Goal: Task Accomplishment & Management: Use online tool/utility

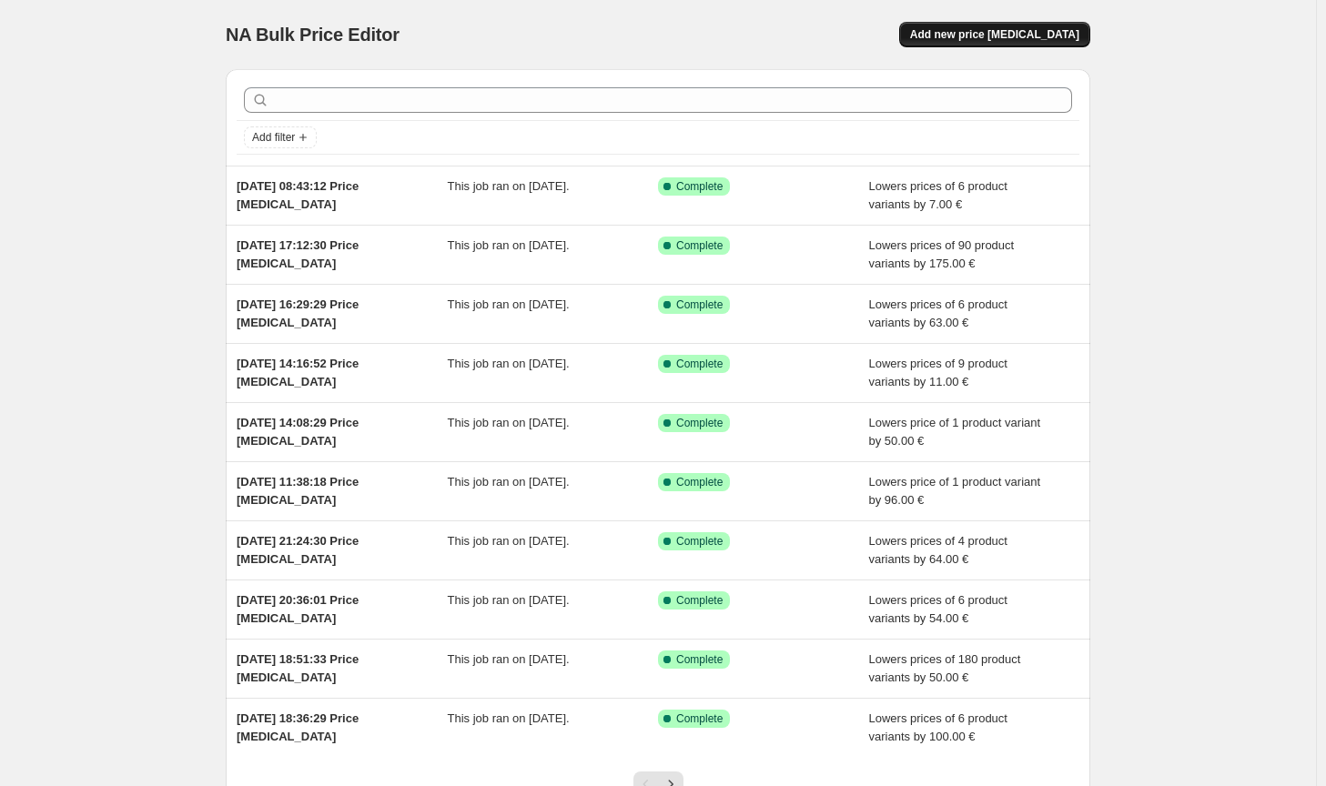
click at [1003, 34] on span "Add new price [MEDICAL_DATA]" at bounding box center [994, 34] width 169 height 15
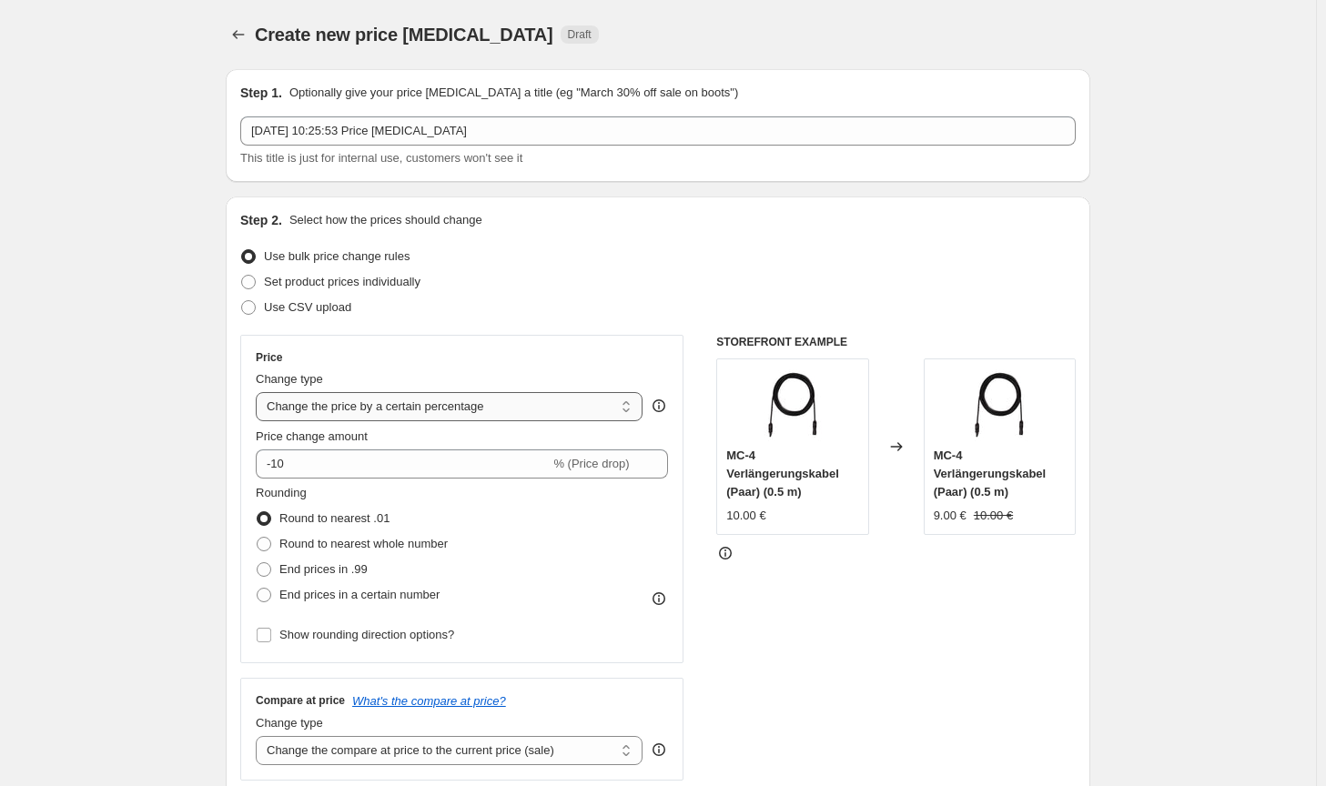
click at [422, 401] on select "Change the price to a certain amount Change the price by a certain amount Chang…" at bounding box center [449, 406] width 387 height 29
select select "by"
click at [259, 392] on select "Change the price to a certain amount Change the price by a certain amount Chang…" at bounding box center [449, 406] width 387 height 29
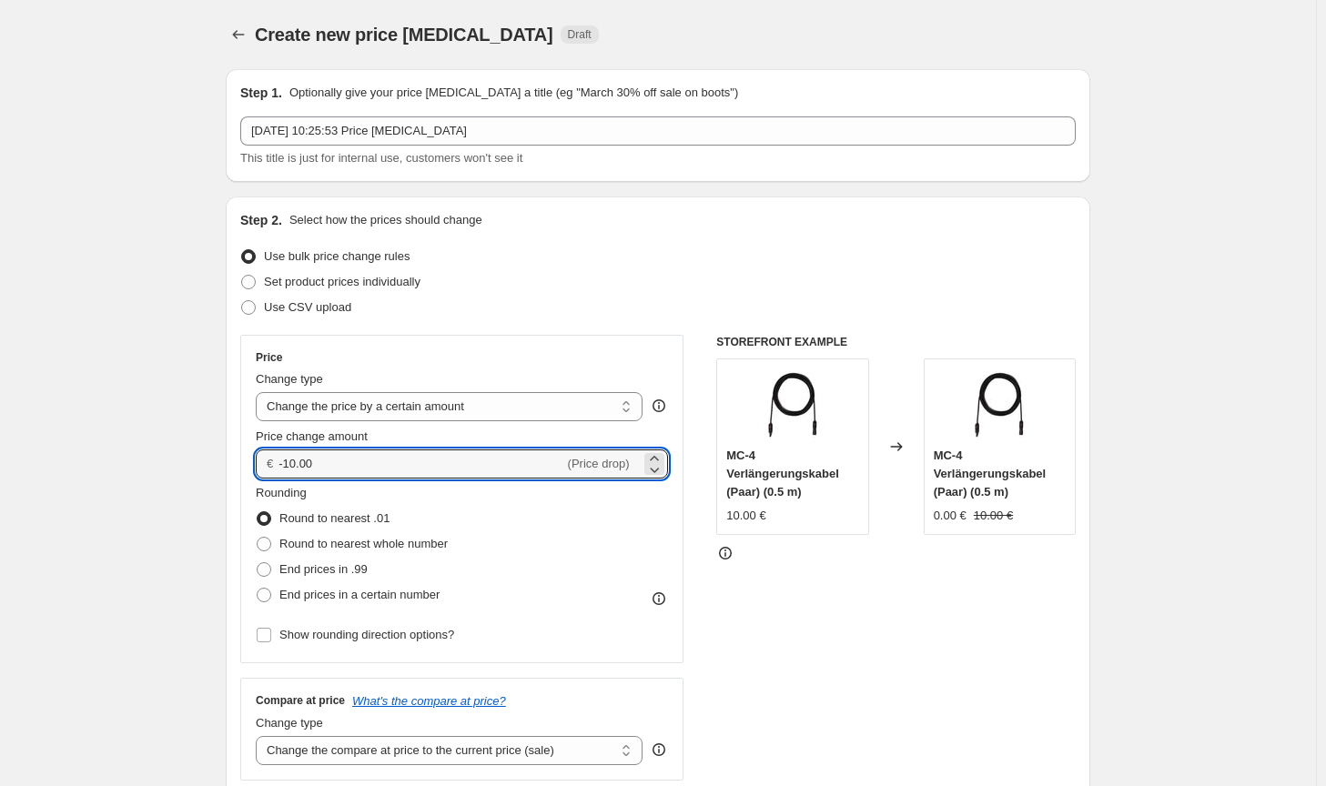
drag, startPoint x: 275, startPoint y: 464, endPoint x: 259, endPoint y: 465, distance: 15.5
click at [259, 465] on div "€ -10.00 (Price drop)" at bounding box center [462, 464] width 412 height 29
type input "50.00"
drag, startPoint x: 403, startPoint y: 552, endPoint x: 441, endPoint y: 576, distance: 44.7
click at [404, 551] on span "Round to nearest whole number" at bounding box center [363, 544] width 168 height 14
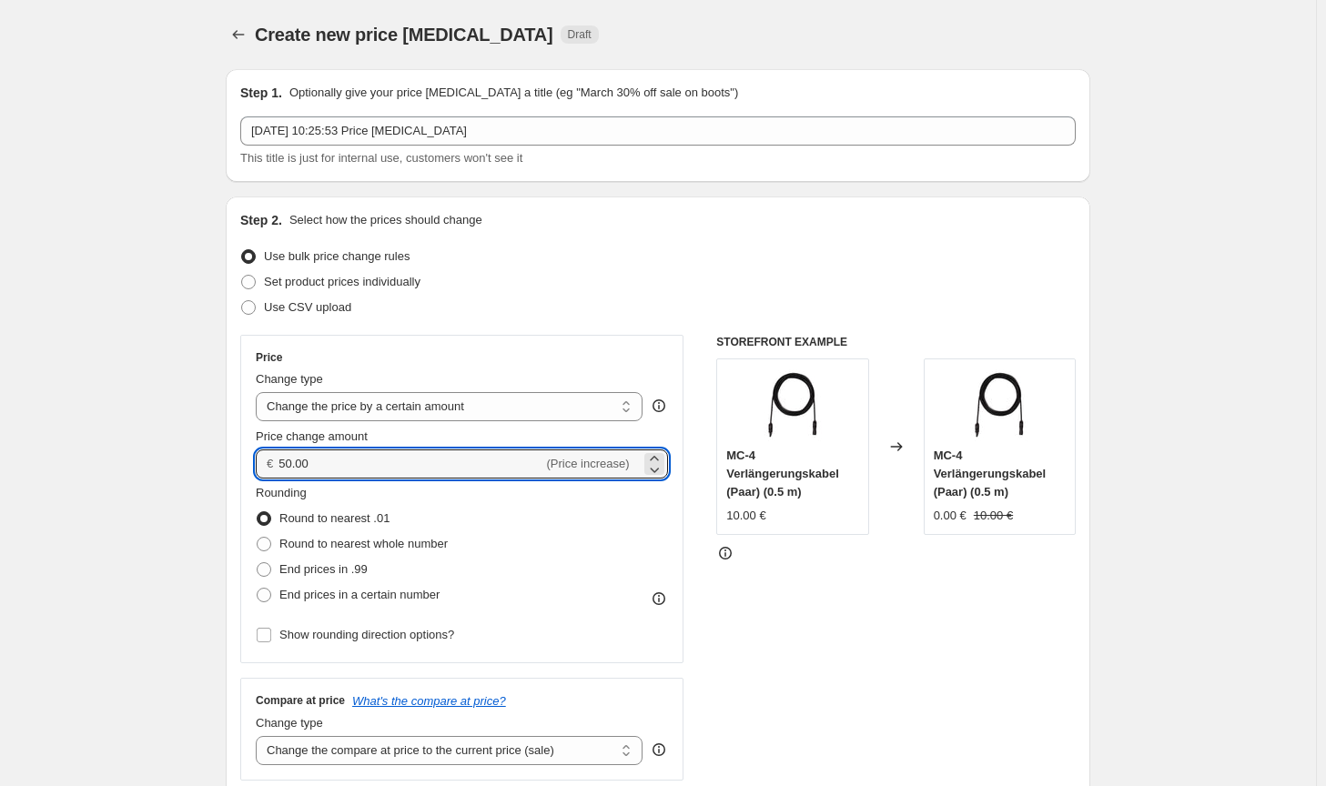
click at [258, 538] on input "Round to nearest whole number" at bounding box center [257, 537] width 1 height 1
radio input "true"
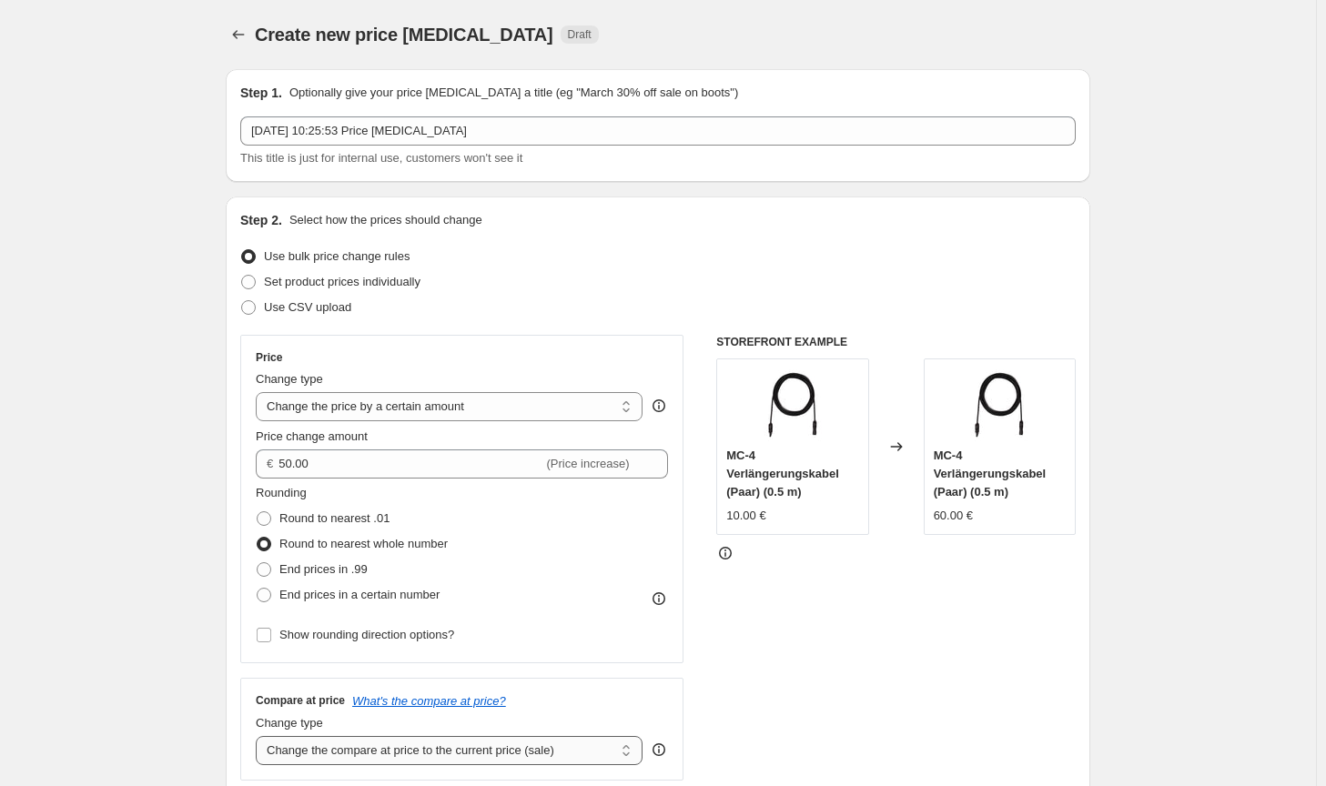
click at [493, 753] on select "Change the compare at price to the current price (sale) Change the compare at p…" at bounding box center [449, 750] width 387 height 29
select select "no_change"
click at [259, 736] on select "Change the compare at price to the current price (sale) Change the compare at p…" at bounding box center [449, 750] width 387 height 29
click at [825, 704] on div "STOREFRONT EXAMPLE MC-4 Verlängerungskabel (Paar) (0.5 m) 10.00 € Changed to MC…" at bounding box center [896, 558] width 360 height 446
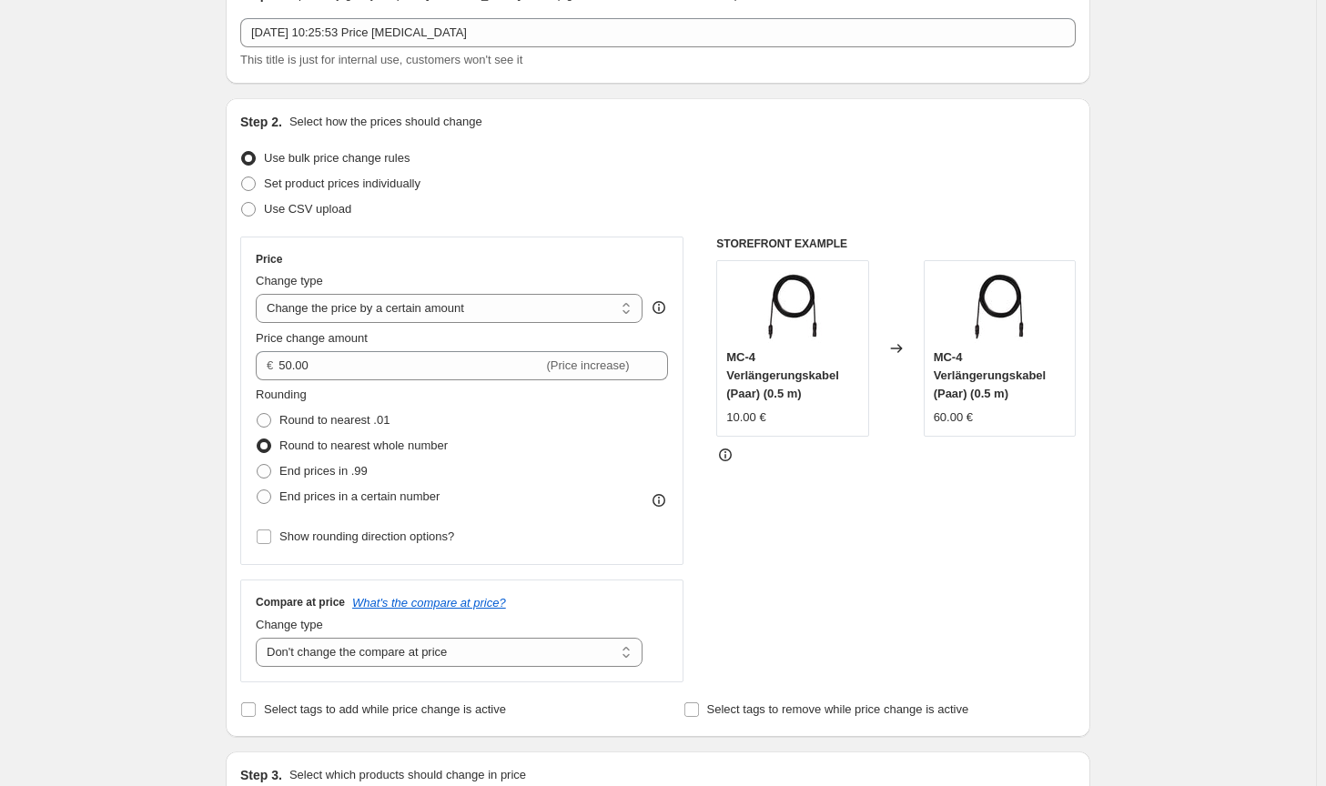
scroll to position [364, 0]
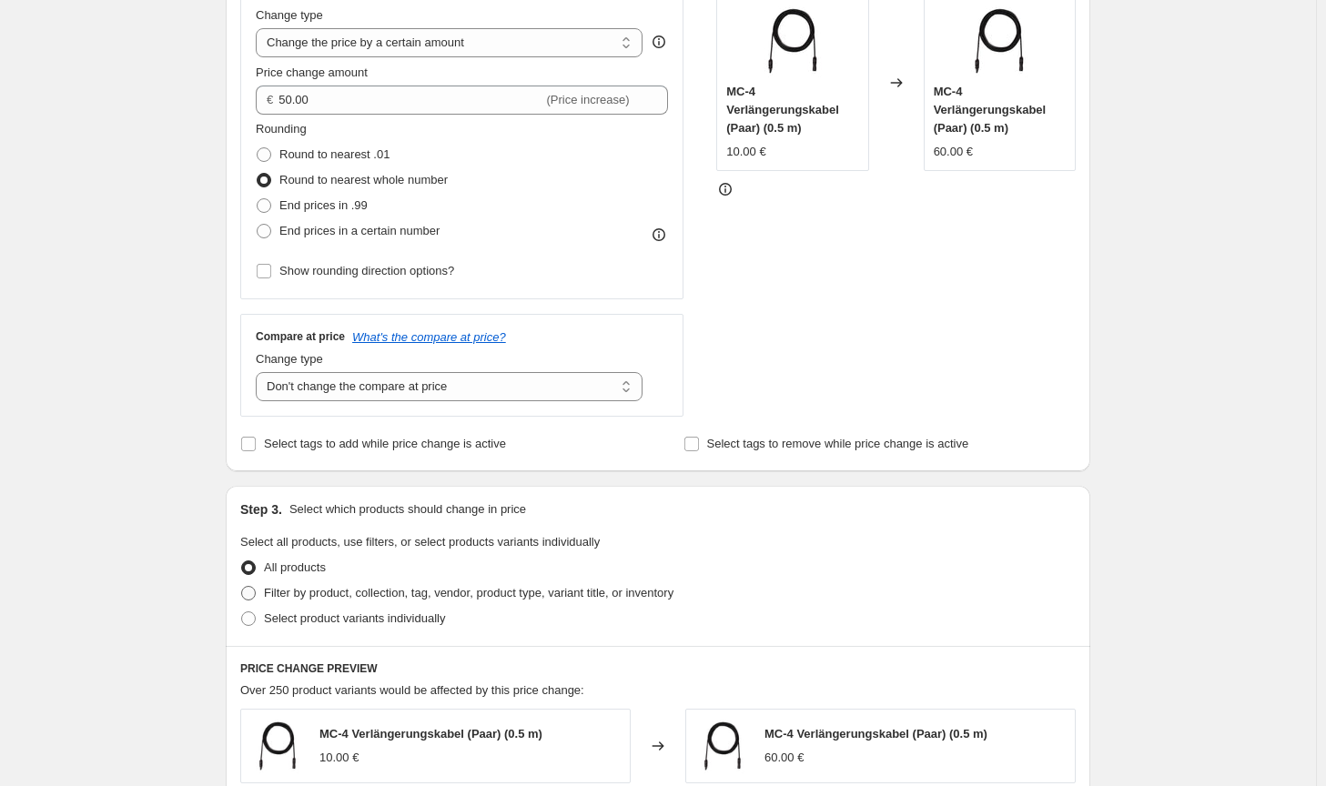
click at [614, 592] on span "Filter by product, collection, tag, vendor, product type, variant title, or inv…" at bounding box center [469, 593] width 410 height 14
click at [242, 587] on input "Filter by product, collection, tag, vendor, product type, variant title, or inv…" at bounding box center [241, 586] width 1 height 1
radio input "true"
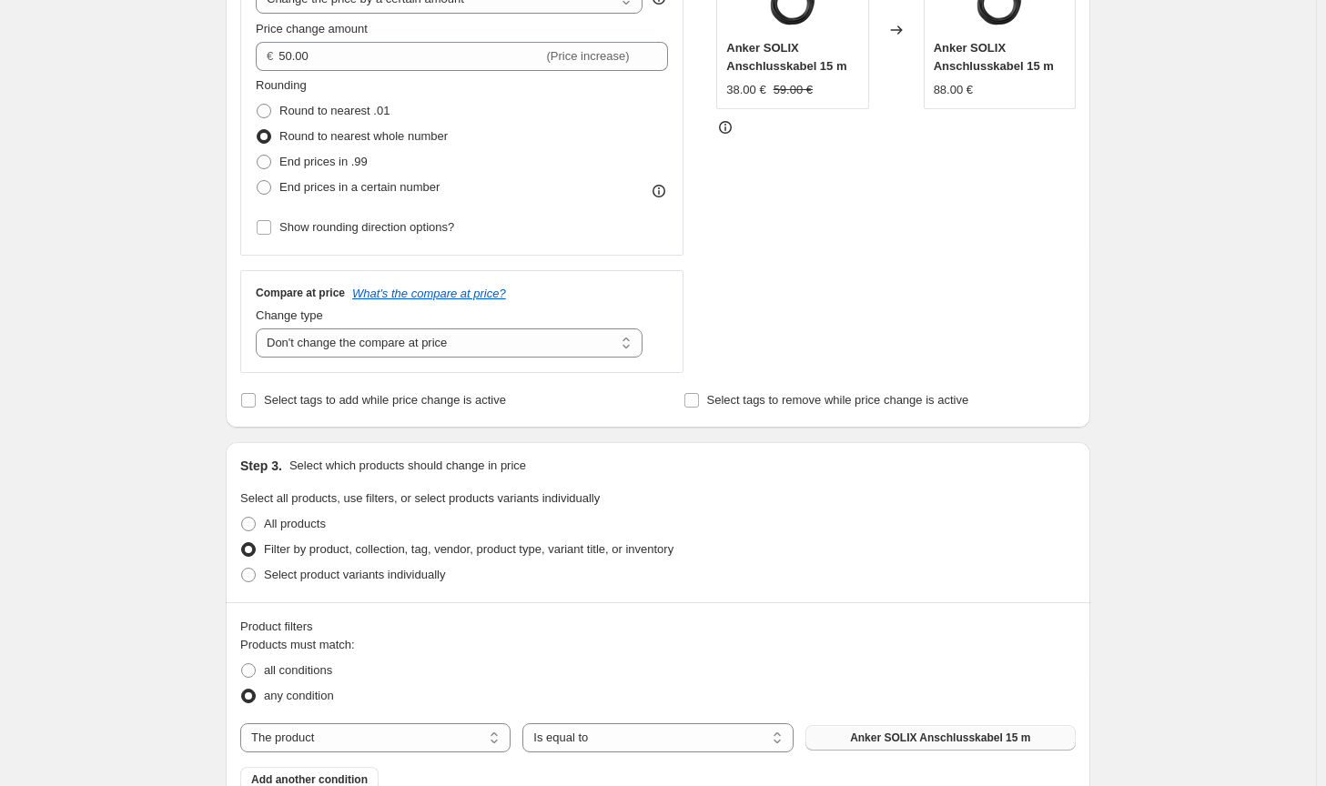
scroll to position [455, 0]
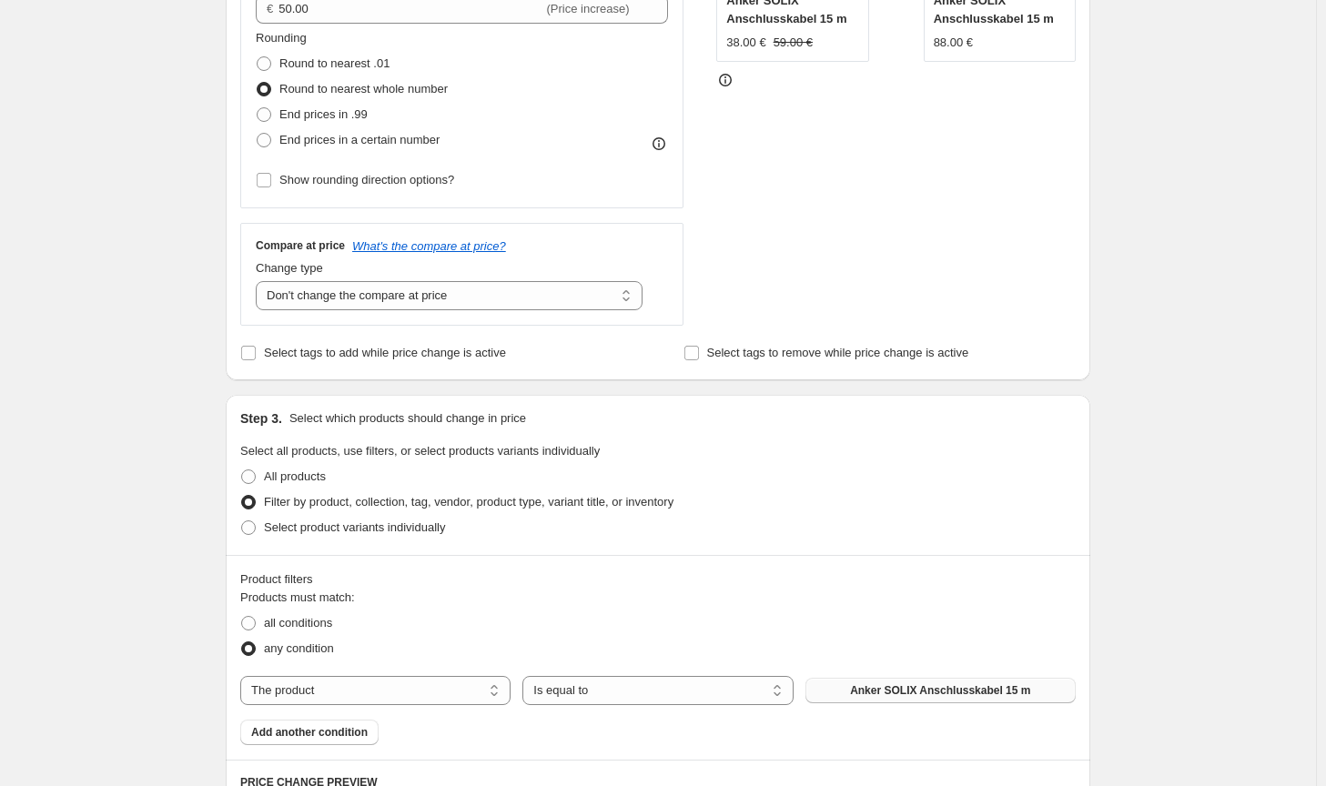
click at [862, 690] on span "Anker SOLIX Anschlusskabel 15 m" at bounding box center [940, 691] width 180 height 15
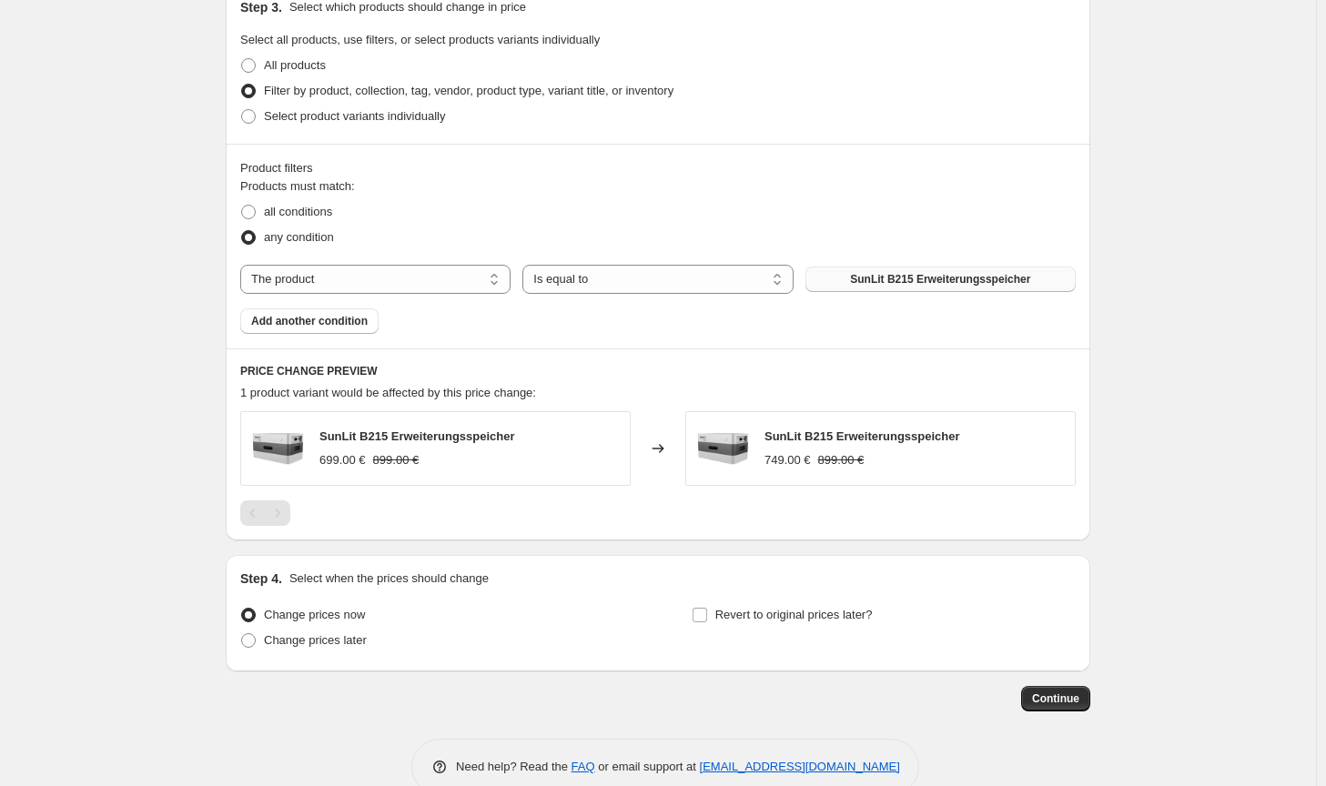
scroll to position [903, 0]
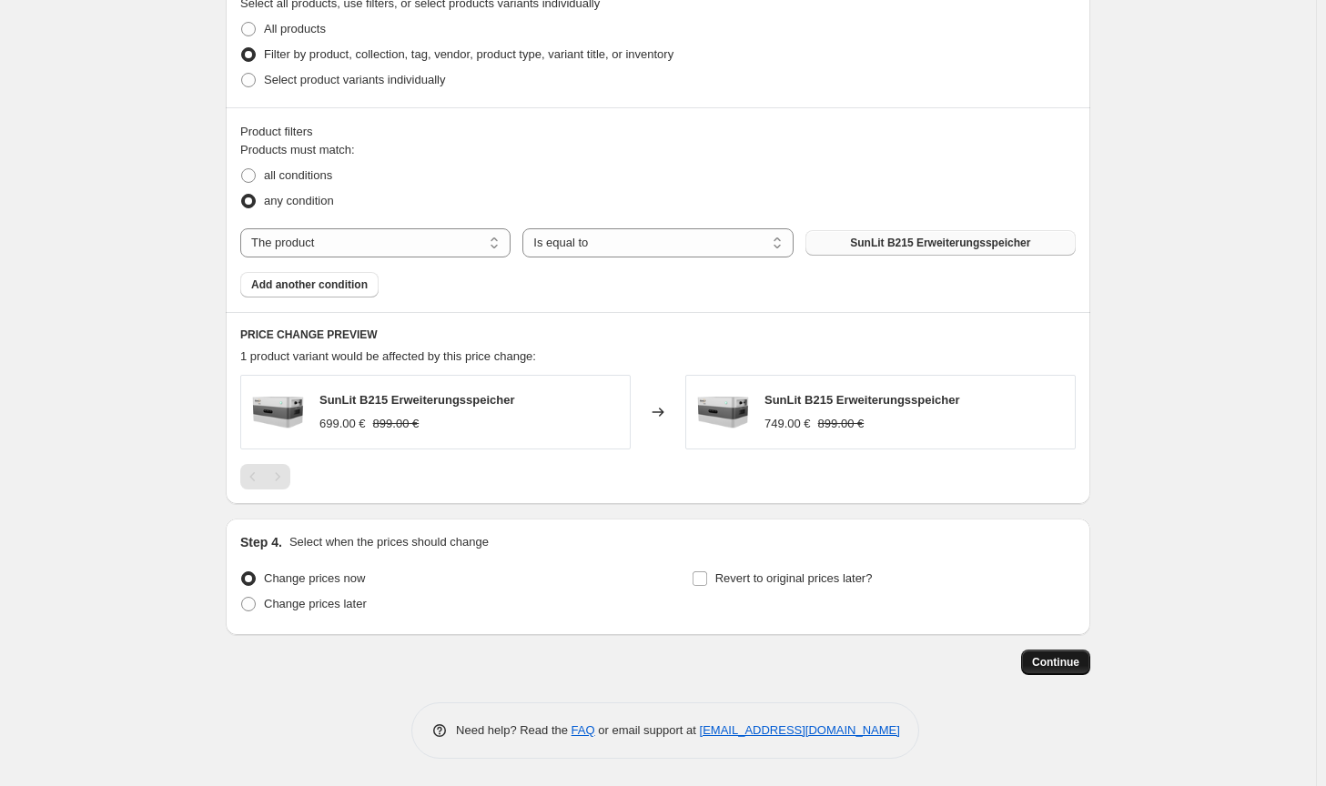
click at [1047, 667] on span "Continue" at bounding box center [1055, 662] width 47 height 15
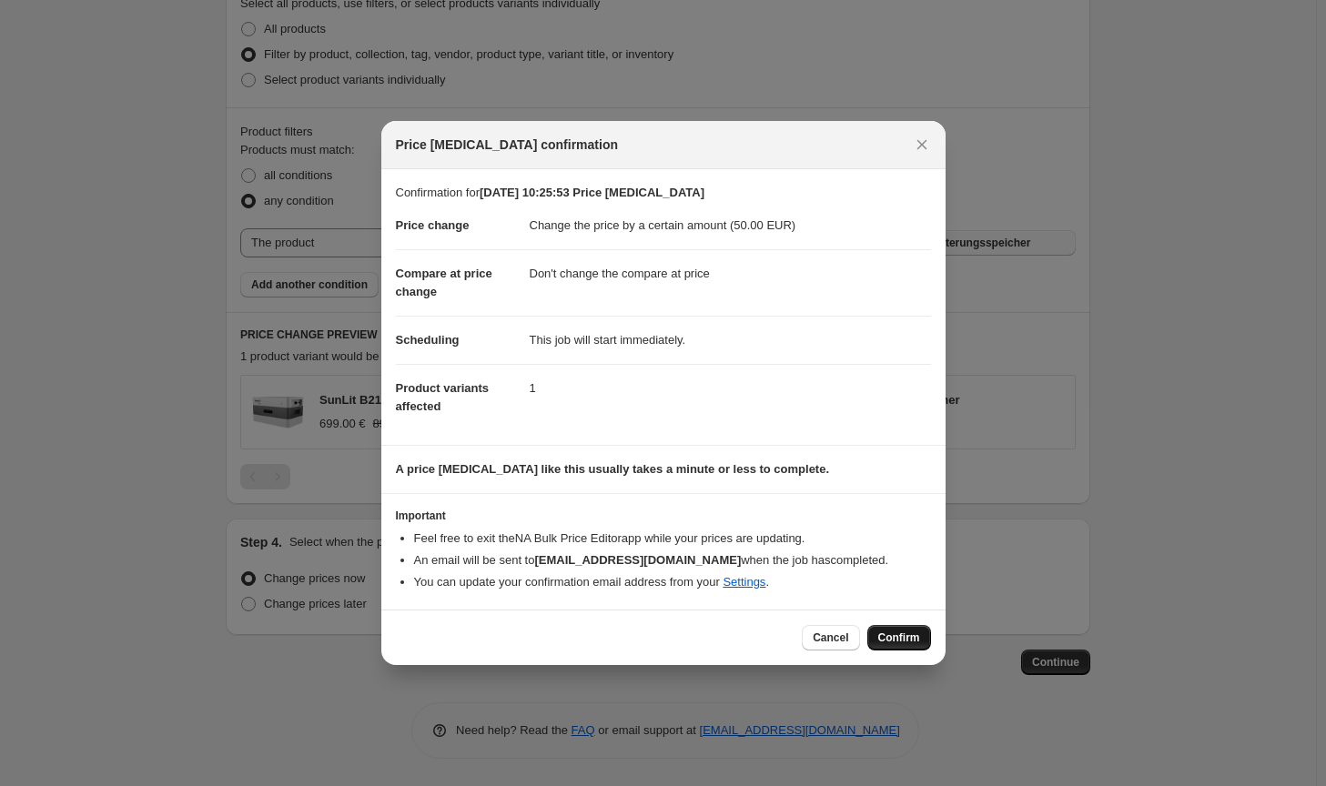
click at [883, 640] on span "Confirm" at bounding box center [899, 638] width 42 height 15
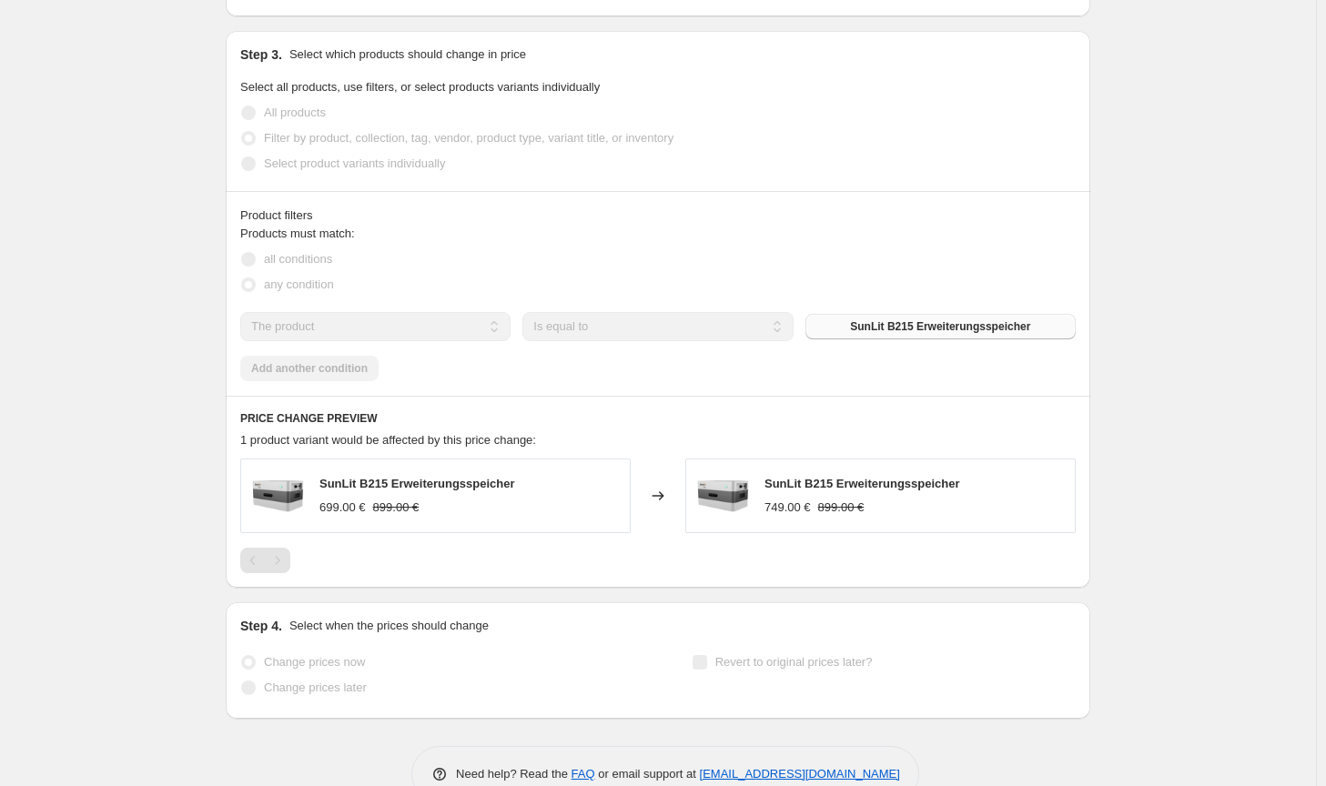
select select "by"
select select "no_change"
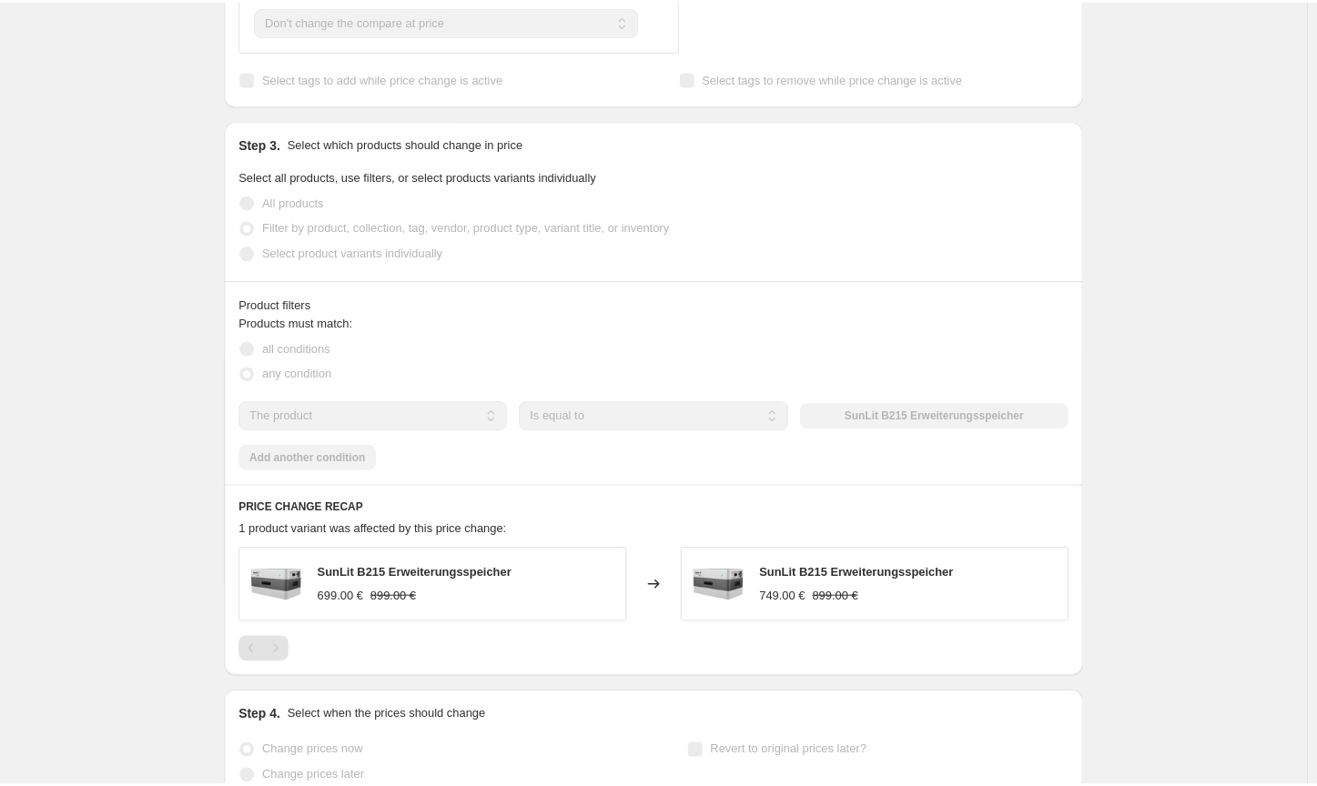
scroll to position [0, 0]
